Goal: Transaction & Acquisition: Purchase product/service

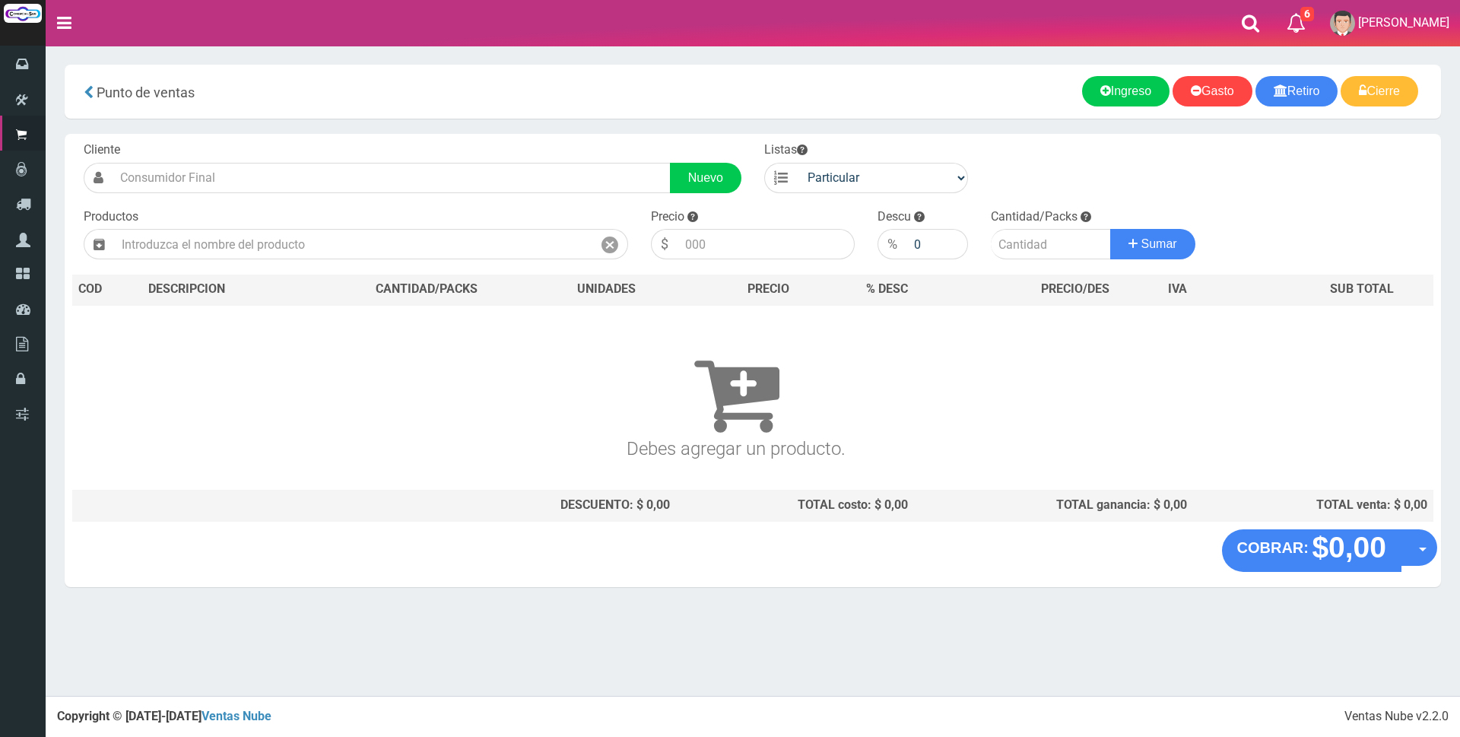
click at [210, 261] on div "Cliente Nuevo Listas Particular Gremio Mayoristas Productos 0" at bounding box center [753, 331] width 1377 height 395
click at [196, 249] on input "text" at bounding box center [353, 244] width 478 height 30
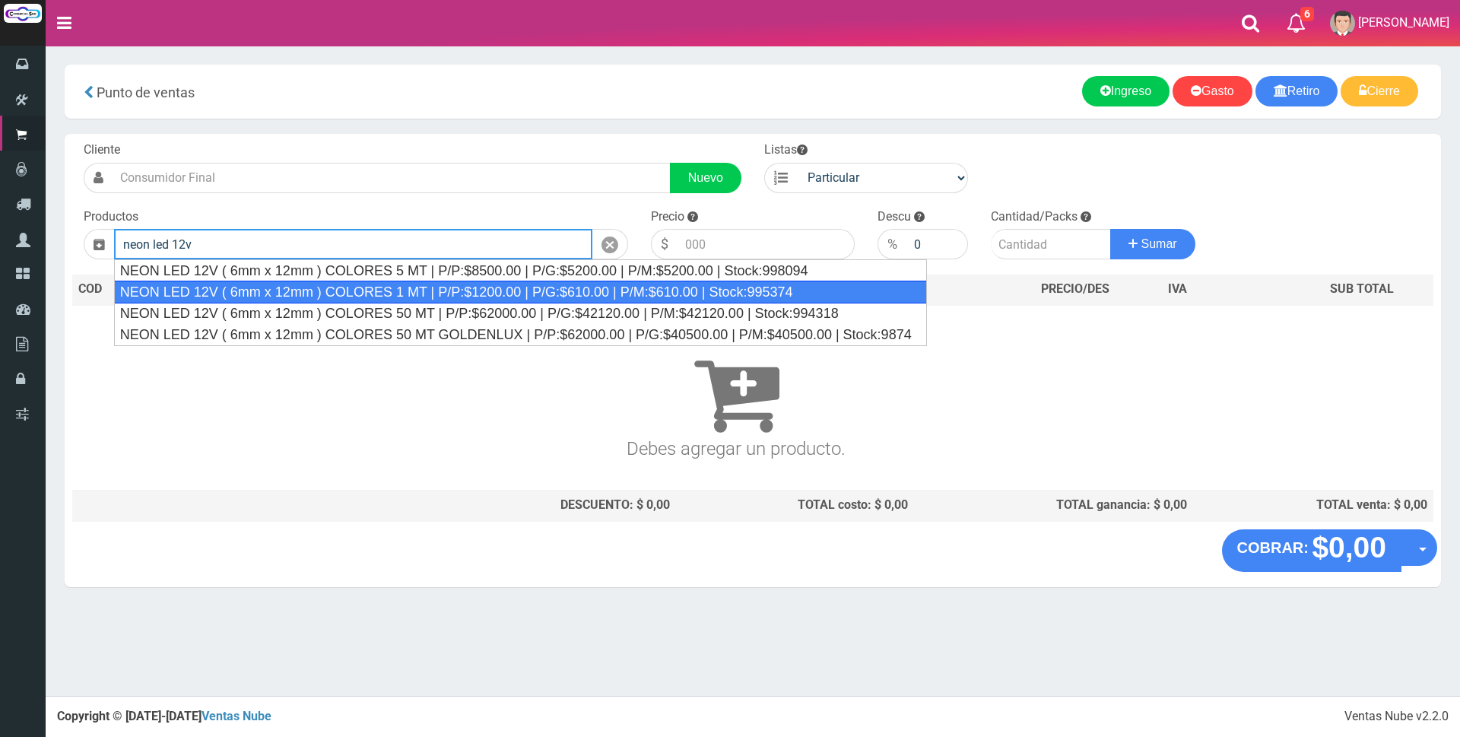
click at [319, 296] on div "NEON LED 12V ( 6mm x 12mm ) COLORES 1 MT | P/P:$1200.00 | P/G:$610.00 | P/M:$61…" at bounding box center [520, 292] width 813 height 23
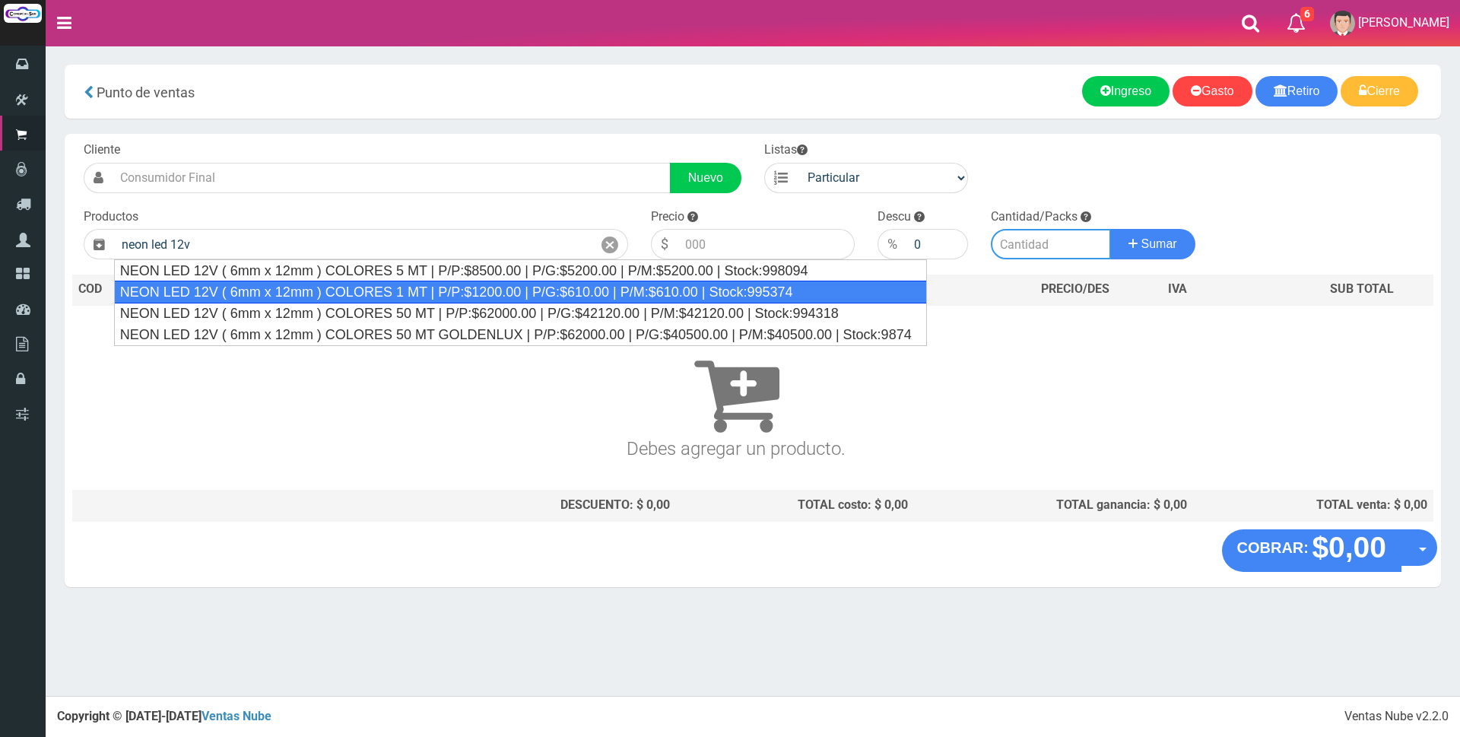
type input "NEON LED 12V ( 6mm x 12mm ) COLORES 1 MT | P/P:$1200.00 | P/G:$610.00 | P/M:$61…"
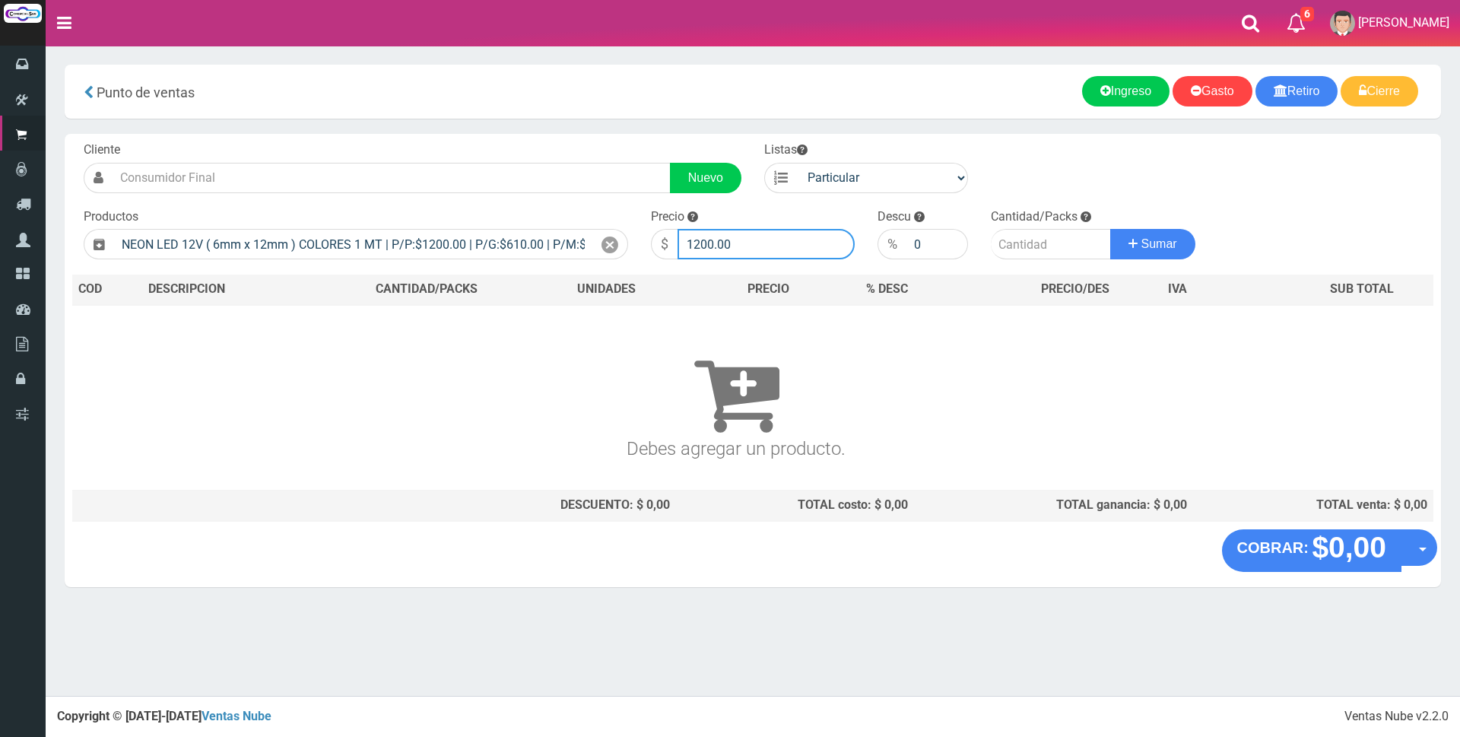
drag, startPoint x: 783, startPoint y: 242, endPoint x: 513, endPoint y: 203, distance: 272.0
click at [511, 141] on form "Cliente Nuevo Listas Particular Gremio Mayoristas" at bounding box center [752, 141] width 1361 height 0
click at [775, 249] on input "1200.00" at bounding box center [766, 244] width 177 height 30
click at [776, 246] on input "1200.00" at bounding box center [766, 244] width 177 height 30
drag, startPoint x: 786, startPoint y: 246, endPoint x: 669, endPoint y: 248, distance: 116.4
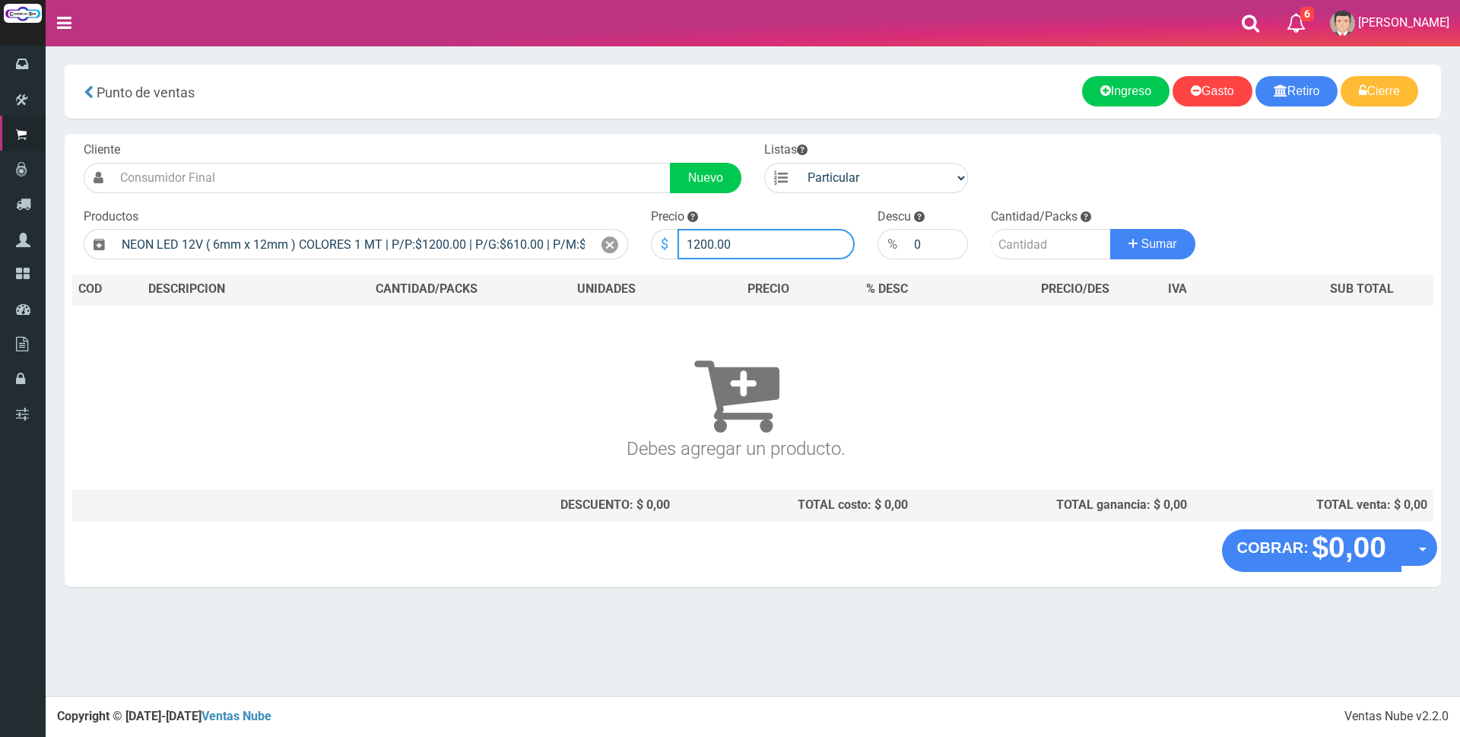
click at [669, 248] on div "$ 1200.00" at bounding box center [753, 244] width 204 height 30
type input "3200"
type input "4"
click at [1110, 229] on button "Sumar" at bounding box center [1152, 244] width 85 height 30
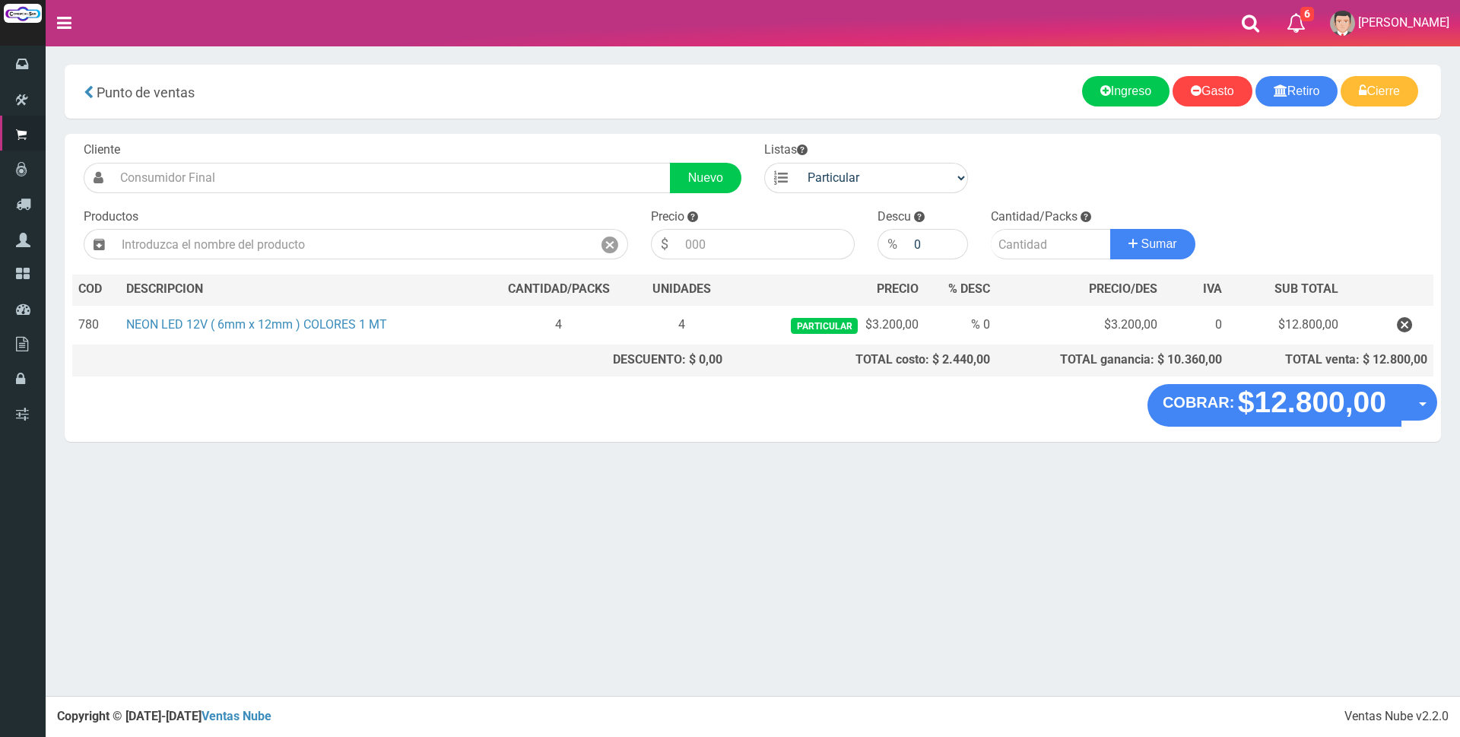
click at [1303, 196] on div "Cliente Nuevo Listas Particular Gremio Mayoristas Productos 0" at bounding box center [753, 259] width 1377 height 250
click at [1295, 164] on div "Cliente Nuevo Listas Particular Gremio Mayoristas Productos 0" at bounding box center [753, 259] width 1377 height 250
click at [1302, 189] on div "Cliente Nuevo Listas Particular Gremio Mayoristas Productos 0" at bounding box center [753, 259] width 1377 height 250
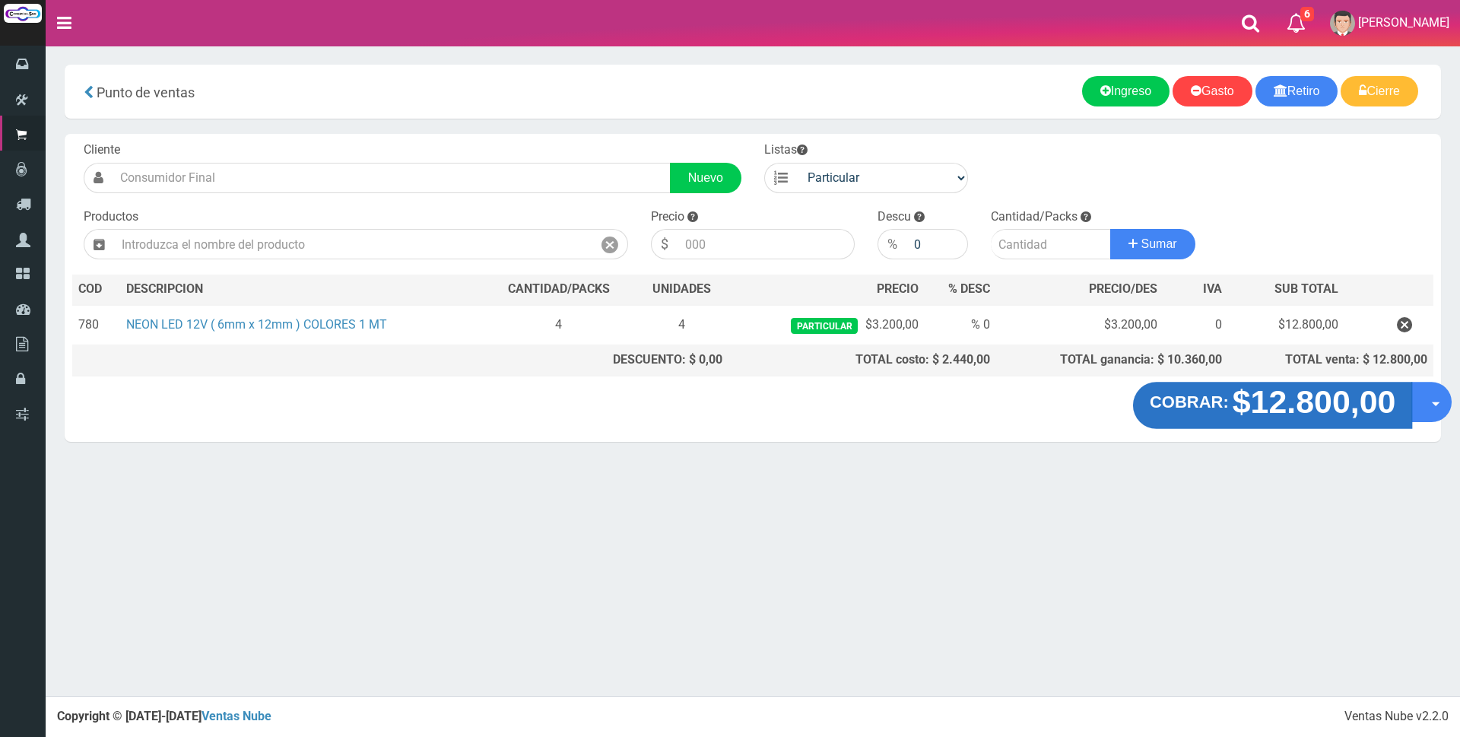
click at [1317, 402] on strong "$12.800,00" at bounding box center [1315, 402] width 164 height 36
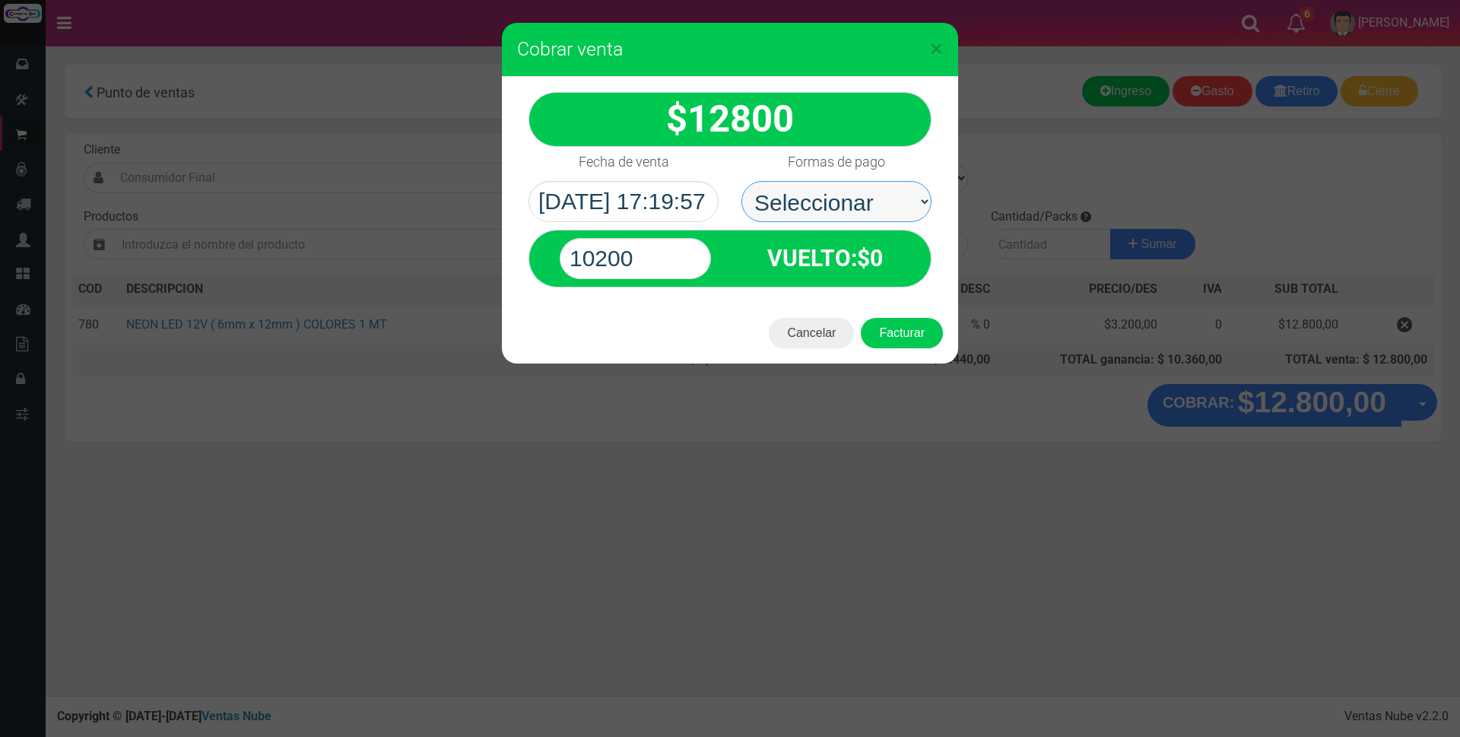
click at [806, 206] on select "Seleccionar Efectivo Tarjeta de Crédito Depósito Débito" at bounding box center [836, 201] width 190 height 41
select select "Efectivo"
click at [741, 181] on select "Seleccionar Efectivo Tarjeta de Crédito Depósito Débito" at bounding box center [836, 201] width 190 height 41
drag, startPoint x: 658, startPoint y: 252, endPoint x: 380, endPoint y: 252, distance: 277.6
click at [380, 252] on div "× Cobrar venta 12800" at bounding box center [730, 368] width 1460 height 737
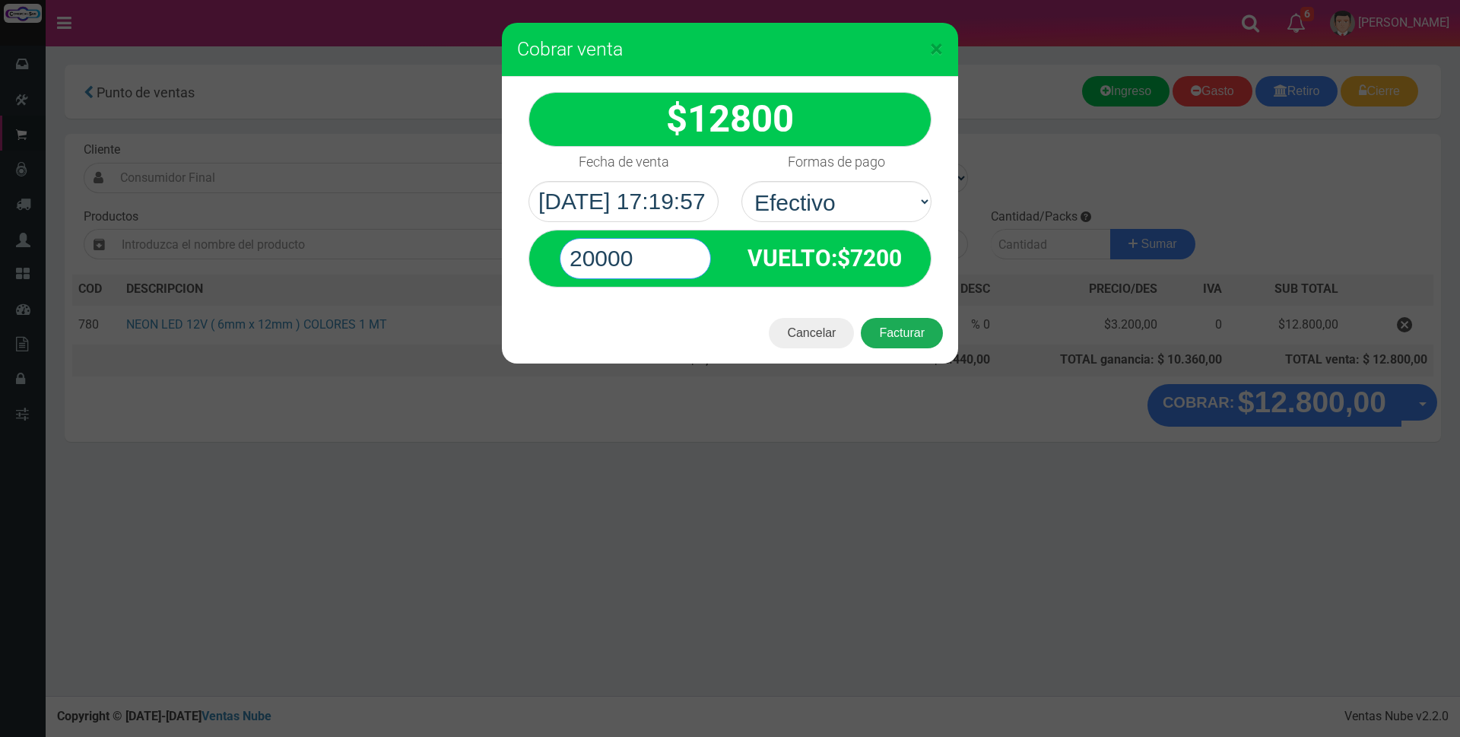
type input "20000"
click at [930, 322] on button "Facturar" at bounding box center [902, 333] width 82 height 30
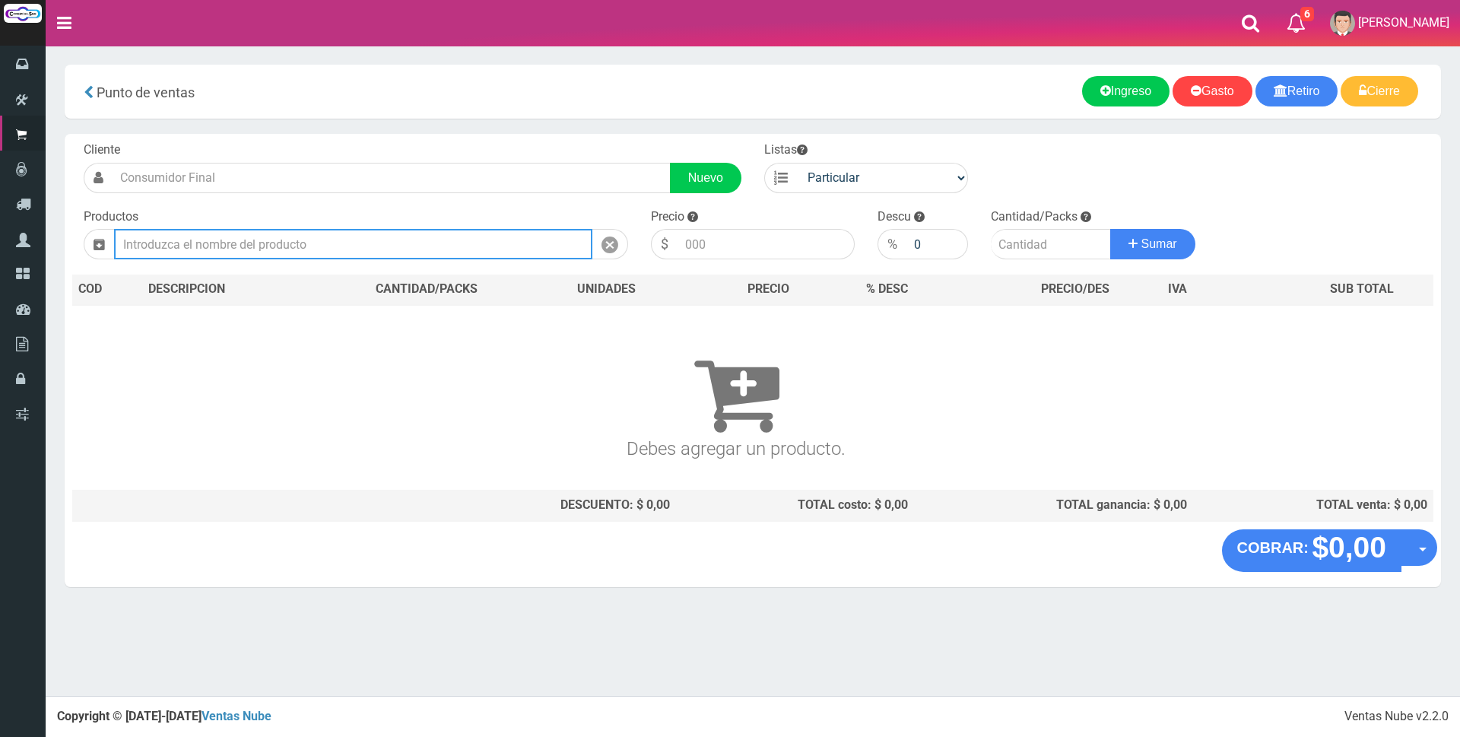
click at [226, 234] on input "text" at bounding box center [353, 244] width 478 height 30
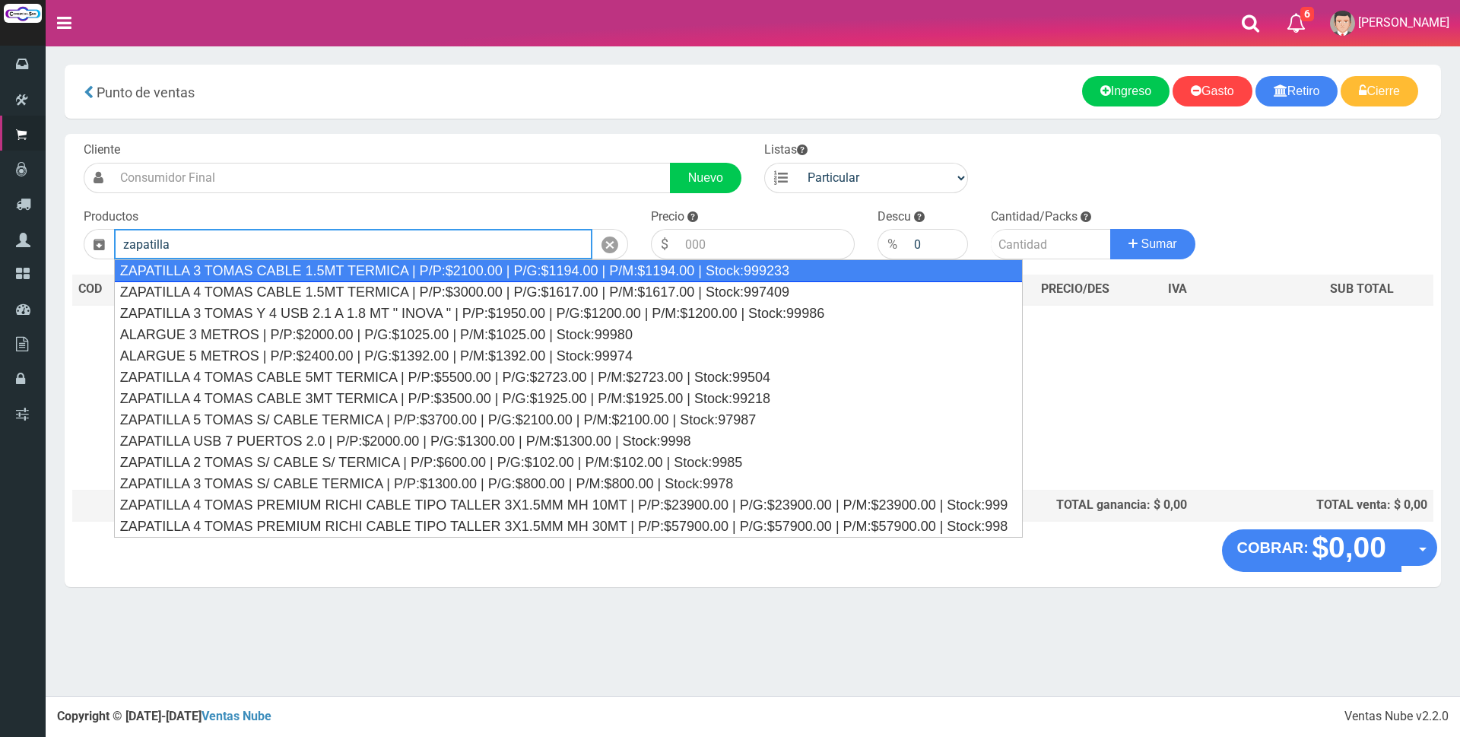
click at [438, 263] on div "ZAPATILLA 3 TOMAS CABLE 1.5MT TERMICA | P/P:$2100.00 | P/G:$1194.00 | P/M:$1194…" at bounding box center [569, 270] width 910 height 23
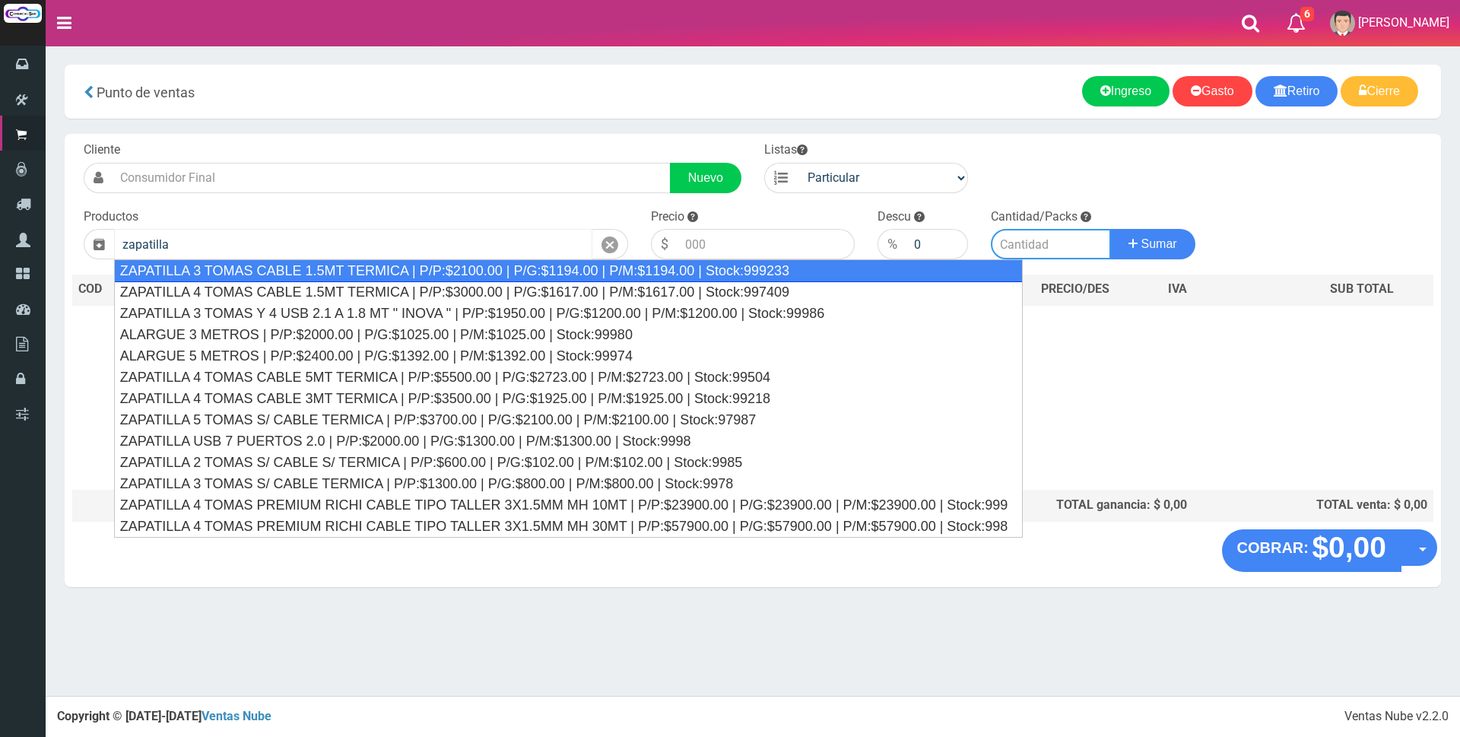
type input "ZAPATILLA 3 TOMAS CABLE 1.5MT TERMICA | P/P:$2100.00 | P/G:$1194.00 | P/M:$1194…"
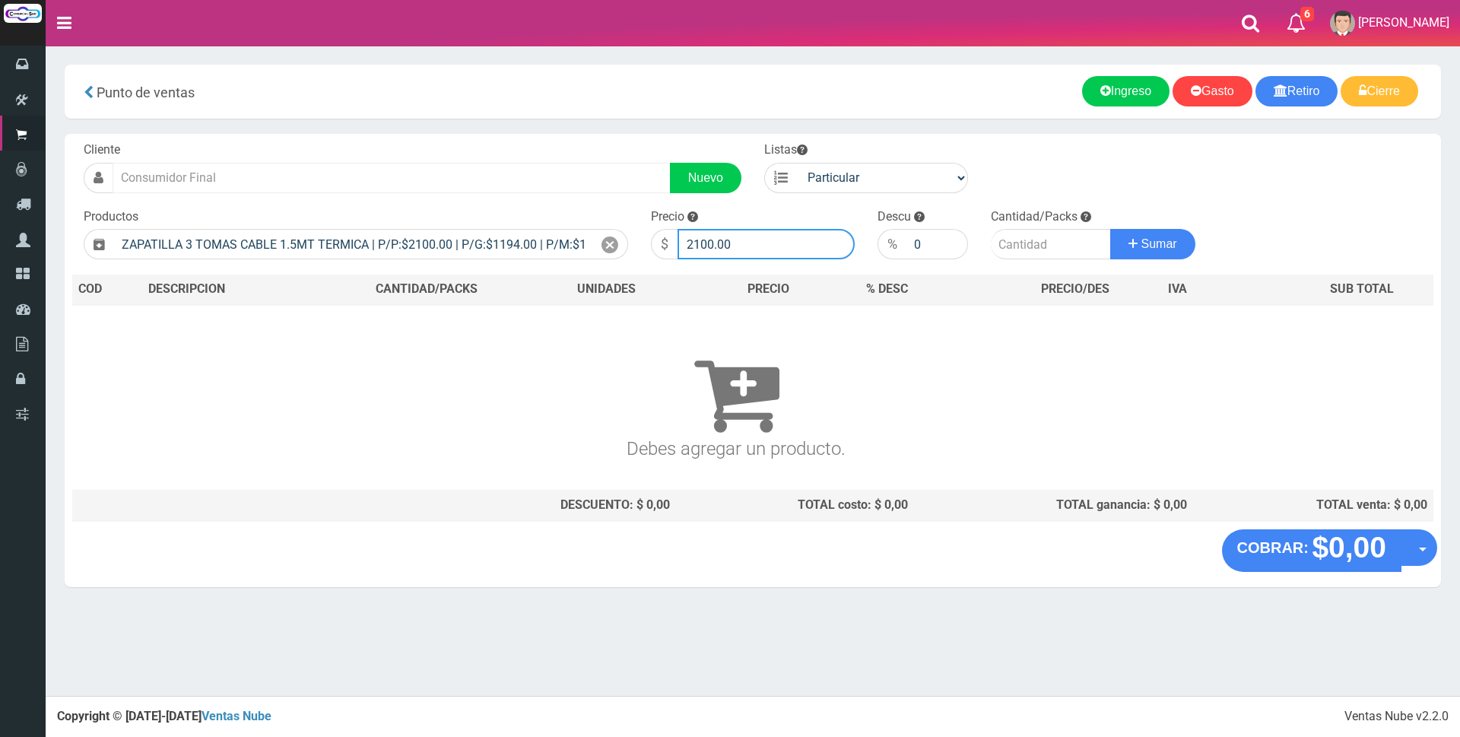
drag, startPoint x: 731, startPoint y: 236, endPoint x: 253, endPoint y: 164, distance: 482.9
click at [275, 141] on form "Cliente Nuevo Listas Particular Gremio Mayoristas" at bounding box center [752, 141] width 1361 height 0
type input "8000"
type input "1"
click at [1110, 229] on button "Sumar" at bounding box center [1152, 244] width 85 height 30
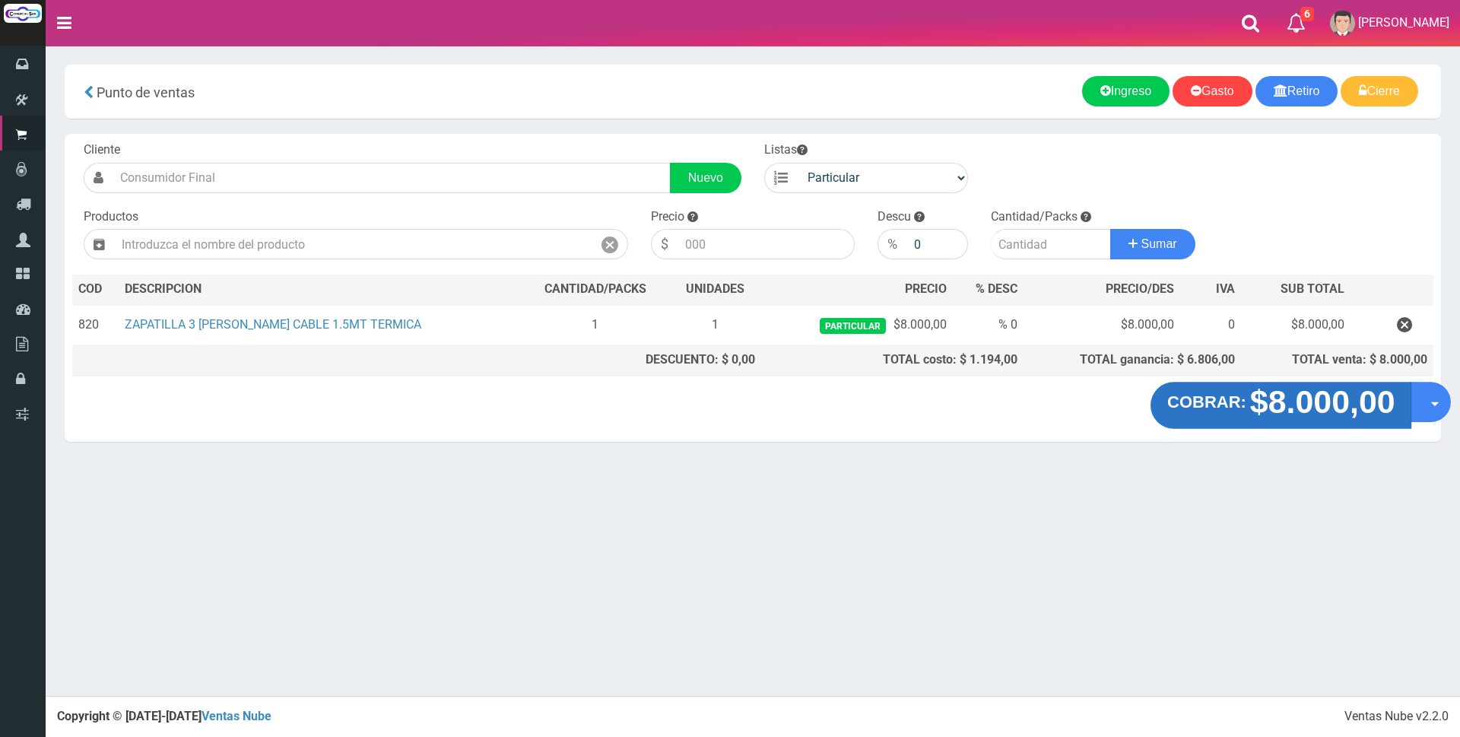
click at [1242, 411] on strong "COBRAR:" at bounding box center [1206, 402] width 79 height 18
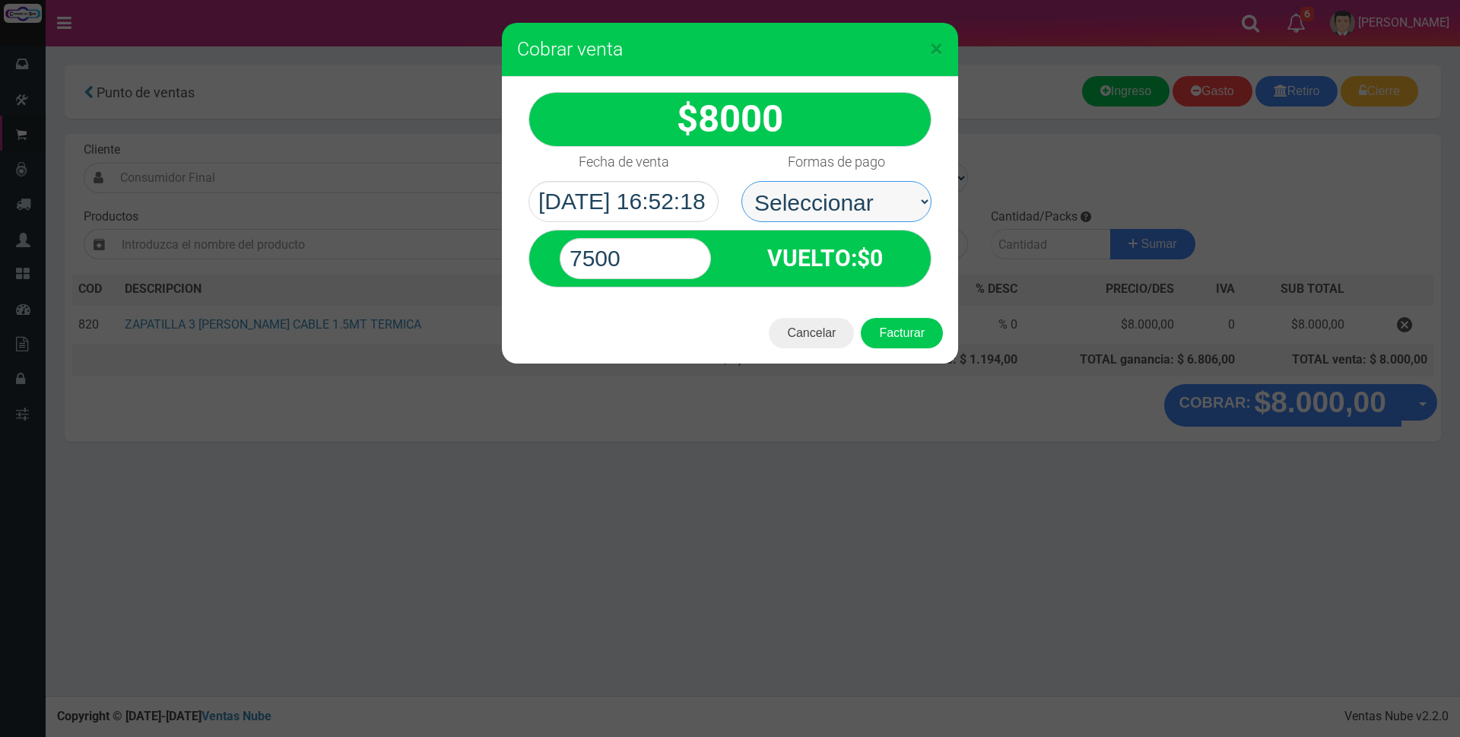
click at [813, 182] on select "Seleccionar Efectivo Tarjeta de Crédito Depósito Débito" at bounding box center [836, 201] width 190 height 41
select select "Tarjeta de Crédito"
click at [741, 181] on select "Seleccionar Efectivo Tarjeta de Crédito Depósito Débito" at bounding box center [836, 201] width 190 height 41
drag, startPoint x: 640, startPoint y: 247, endPoint x: 466, endPoint y: 253, distance: 174.3
click at [466, 253] on div "× Cobrar venta 8000" at bounding box center [730, 368] width 1460 height 737
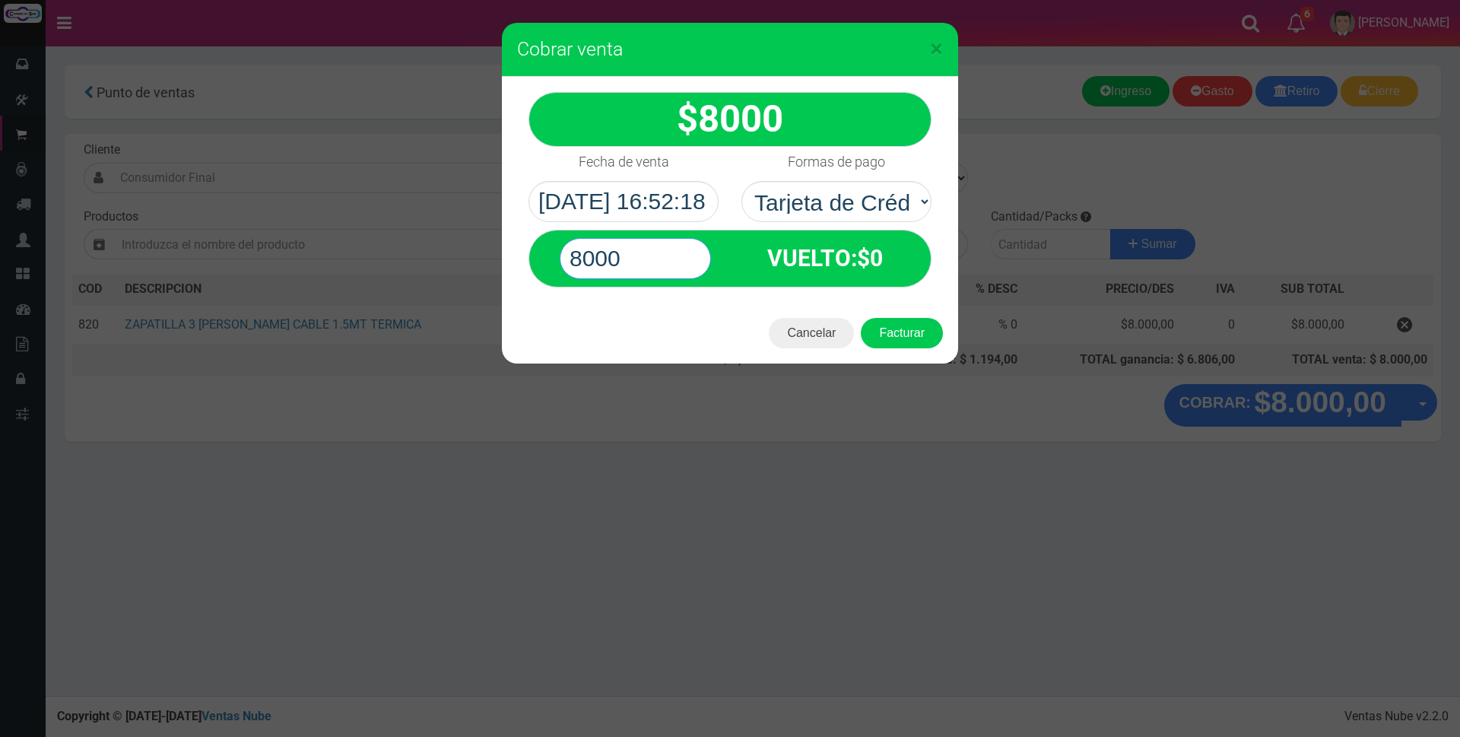
type input "8000"
click at [861, 318] on button "Facturar" at bounding box center [902, 333] width 82 height 30
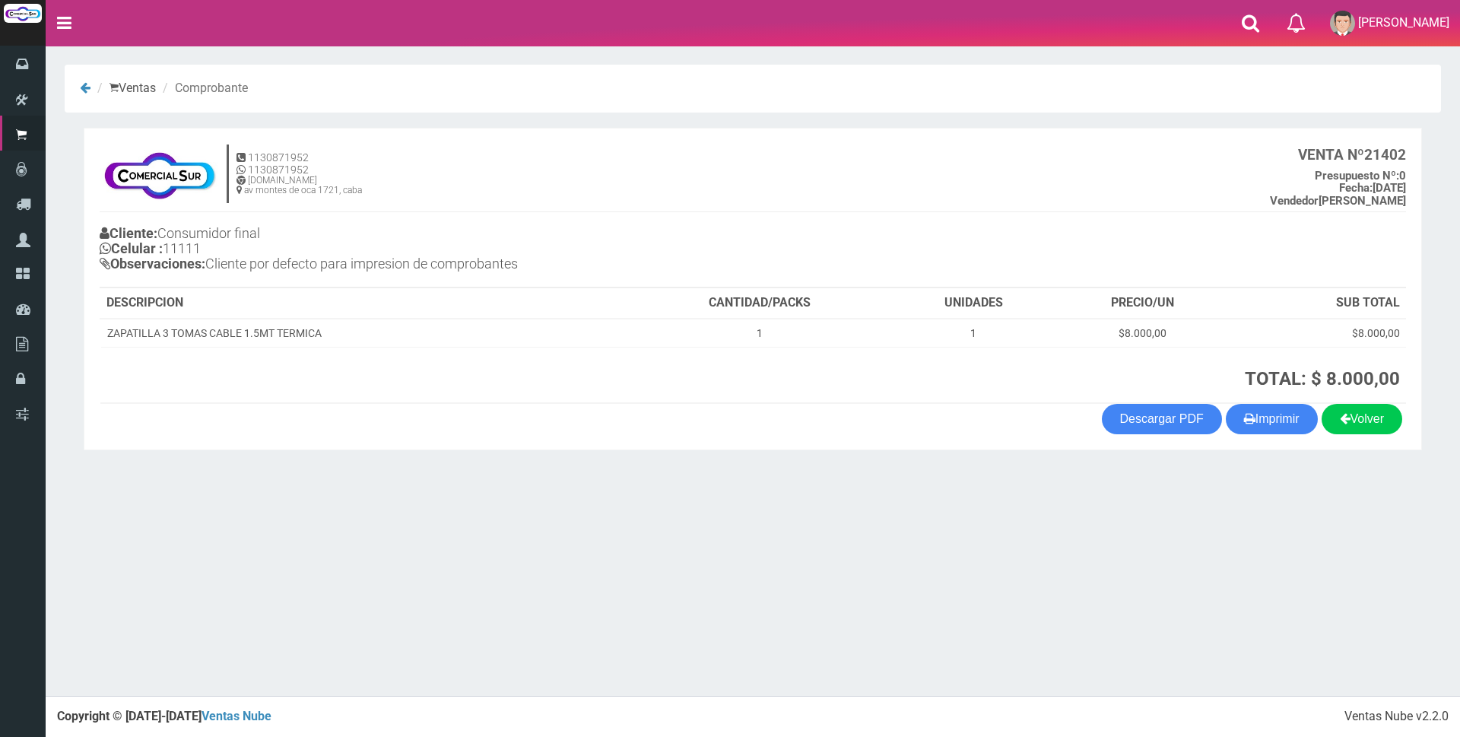
click at [1086, 21] on nav "Toggle navigation 0 Eliminar [PERSON_NAME] Mi Cuenta" at bounding box center [753, 23] width 1415 height 46
